Goal: Submit feedback/report problem

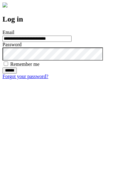
type input "**********"
click at [17, 74] on input "******" at bounding box center [9, 70] width 14 height 6
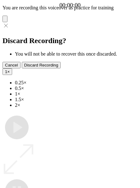
type input "**********"
